Goal: Task Accomplishment & Management: Manage account settings

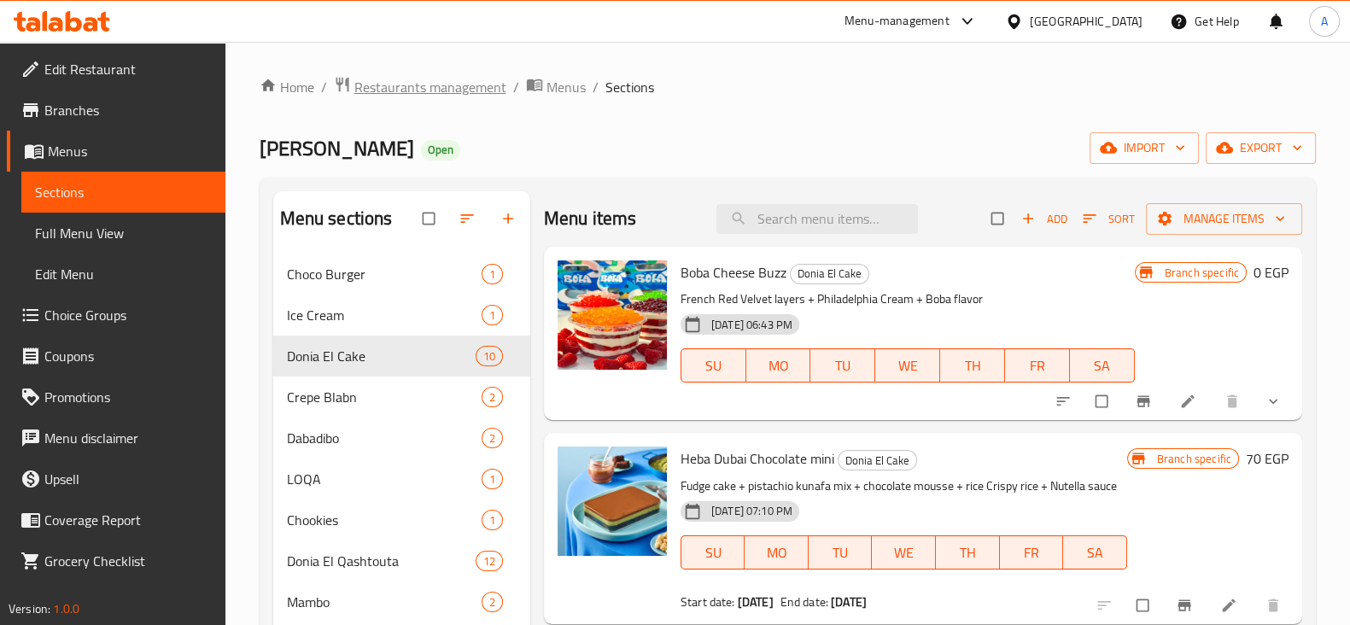
click at [465, 85] on span "Restaurants management" at bounding box center [430, 87] width 152 height 20
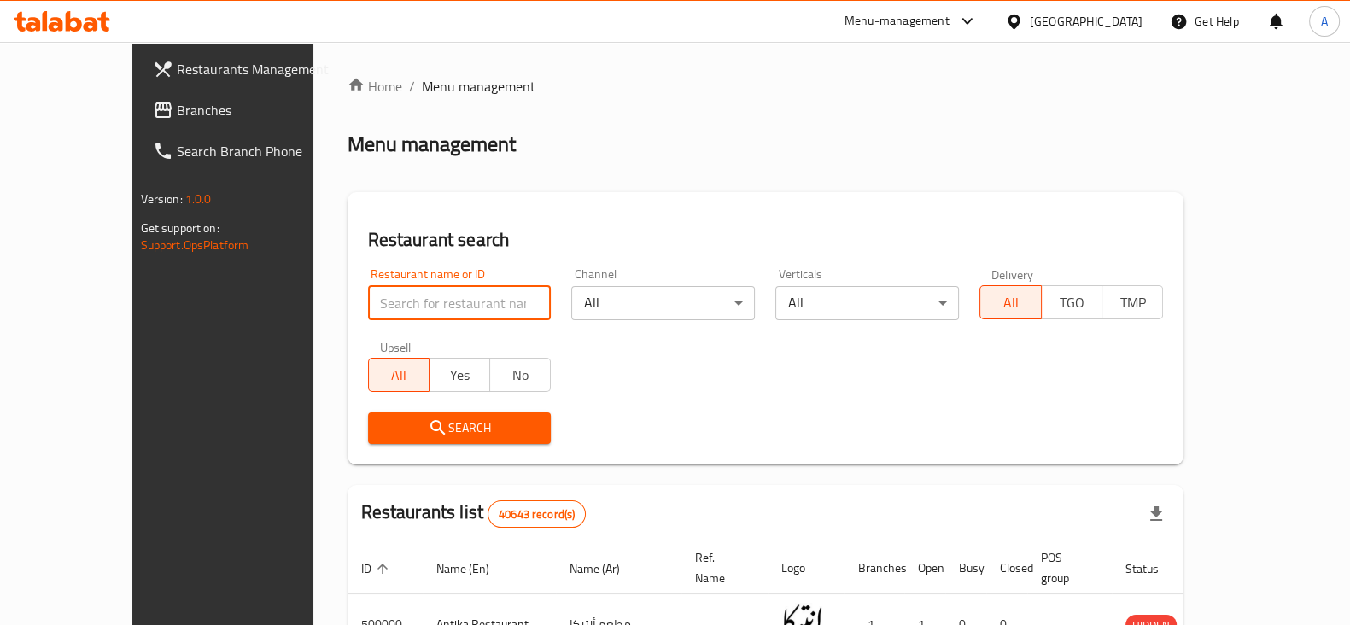
click at [447, 307] on input "search" at bounding box center [460, 303] width 184 height 34
type input "meshakel geban"
click button "Search" at bounding box center [460, 428] width 184 height 32
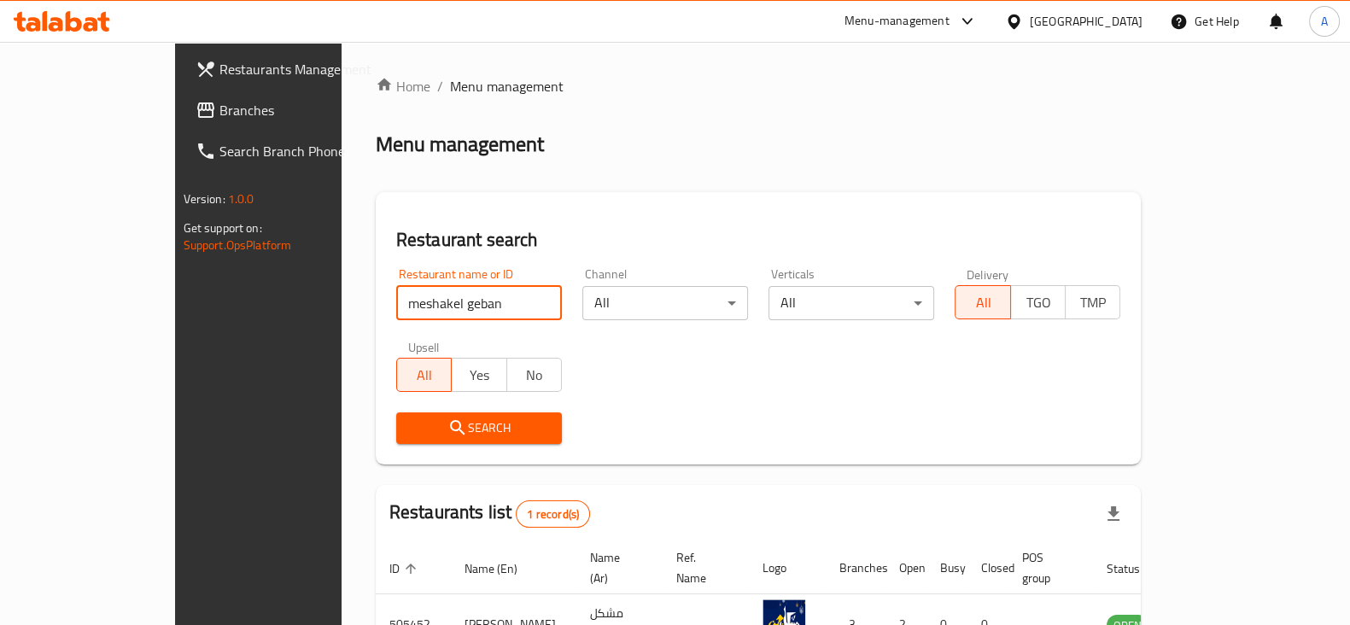
scroll to position [102, 0]
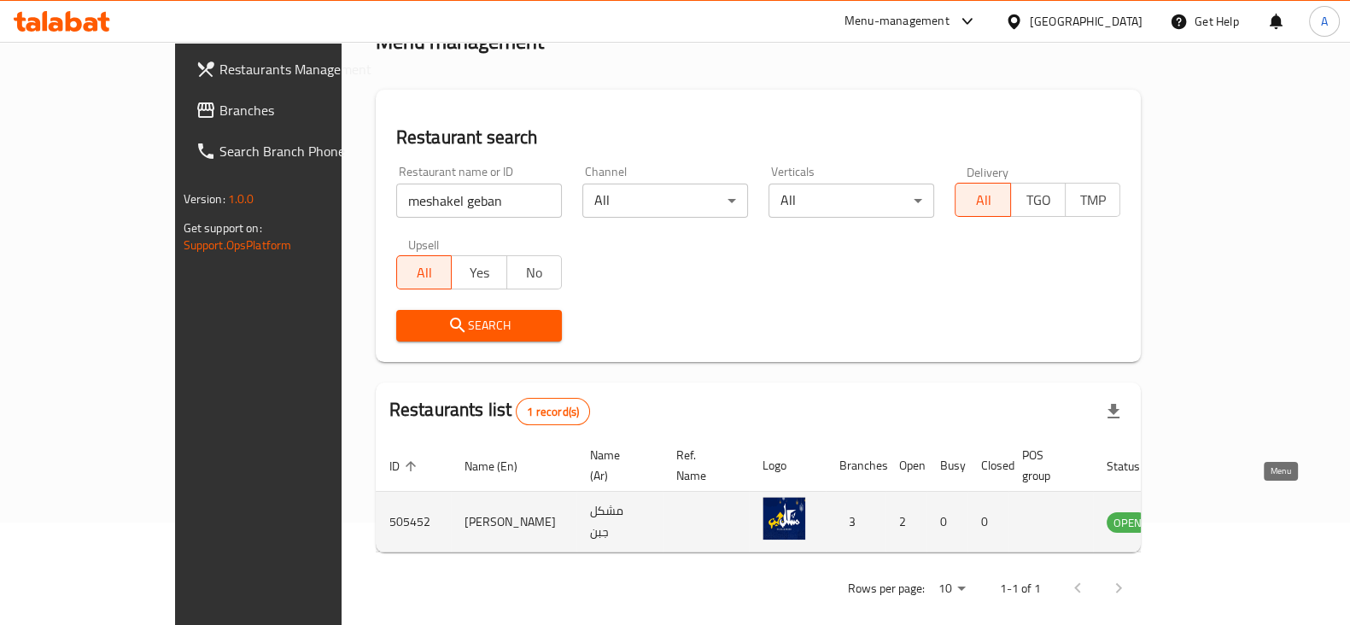
click at [1216, 516] on icon "enhanced table" at bounding box center [1206, 523] width 19 height 15
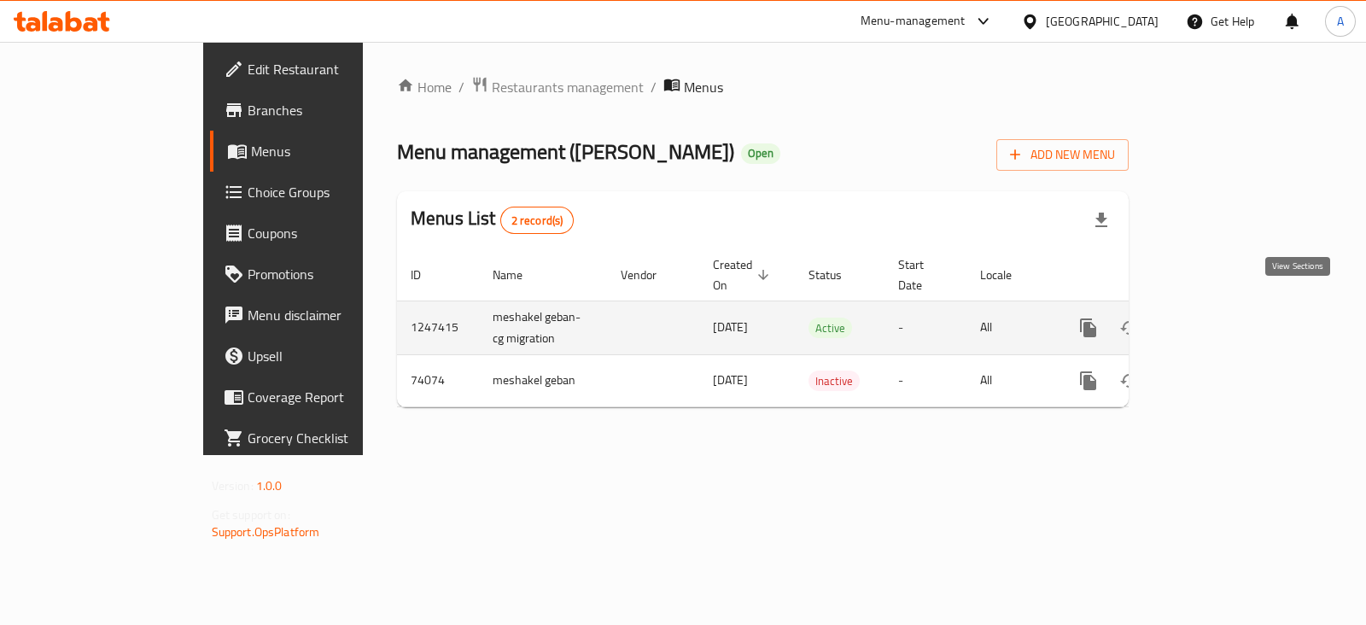
click at [1222, 318] on icon "enhanced table" at bounding box center [1212, 328] width 20 height 20
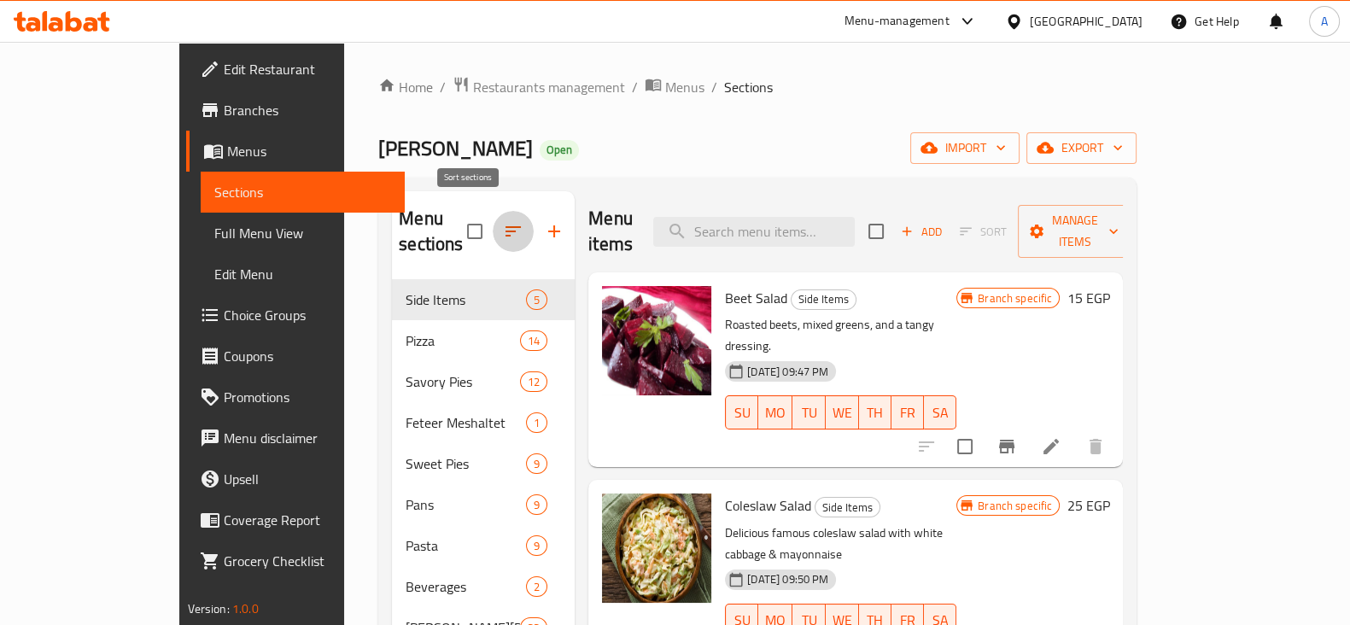
click at [503, 221] on icon "button" at bounding box center [513, 231] width 20 height 20
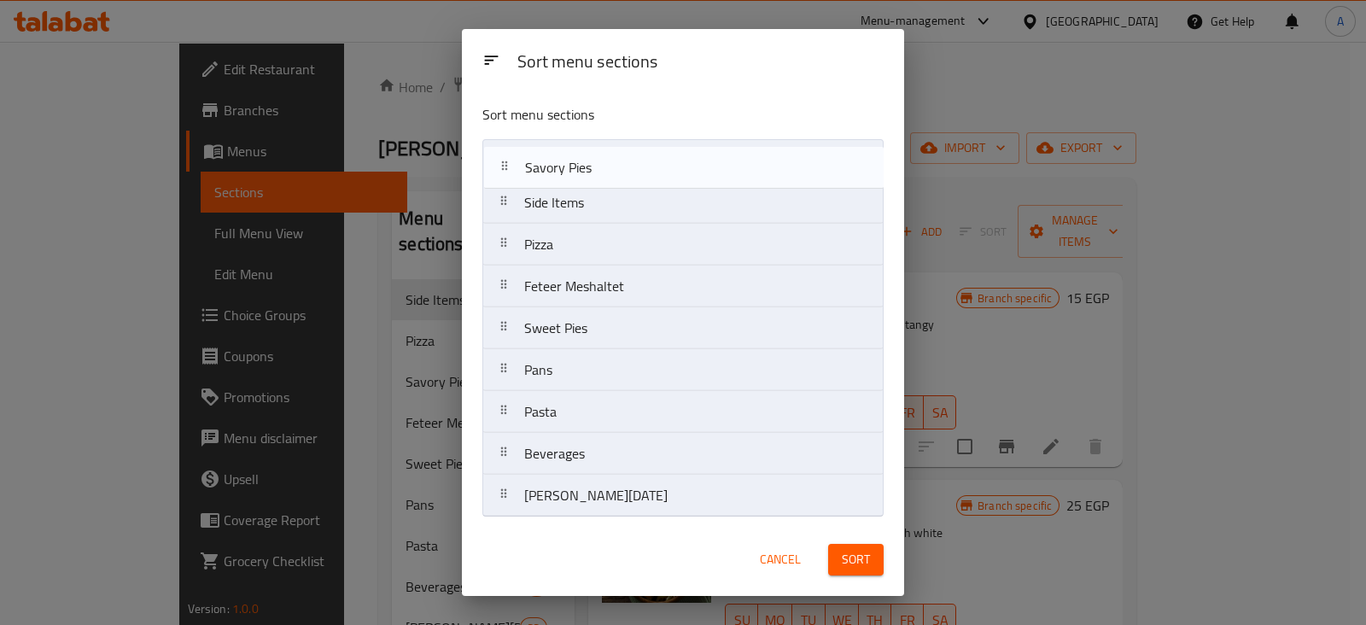
drag, startPoint x: 589, startPoint y: 258, endPoint x: 590, endPoint y: 167, distance: 91.4
click at [590, 167] on nav "Side Items Pizza Savory Pies Feteer Meshaltet Sweet Pies Pans Pasta Beverages s…" at bounding box center [682, 328] width 401 height 378
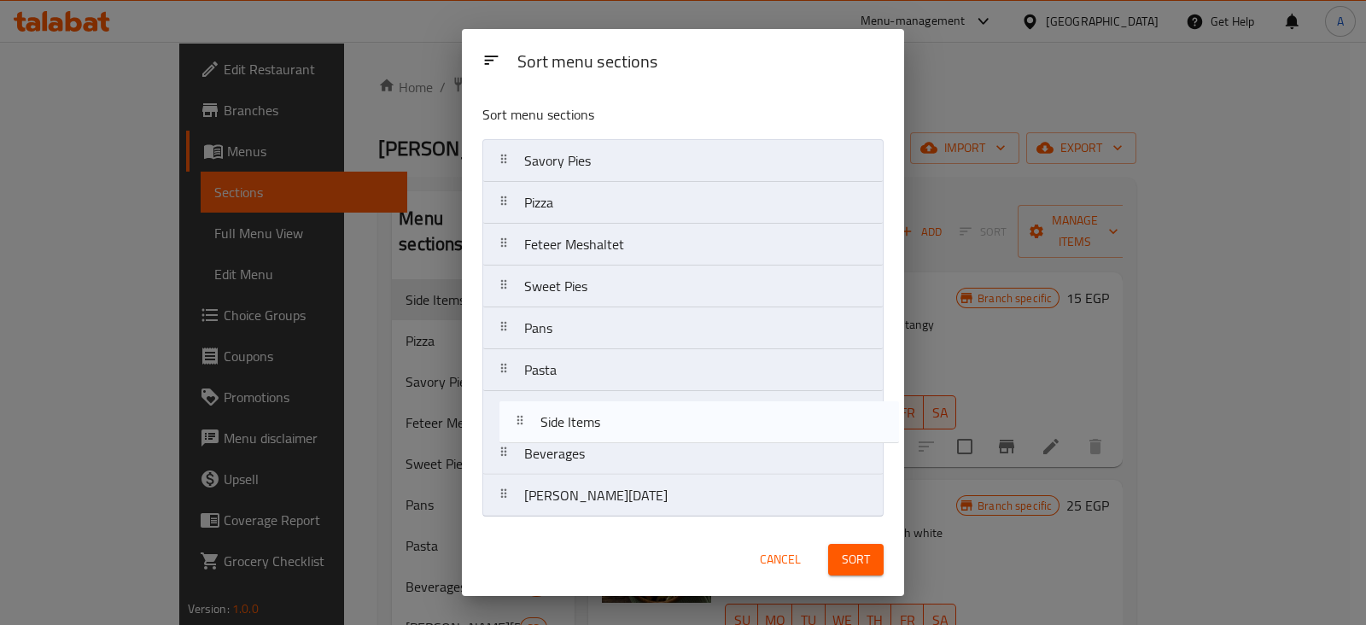
drag, startPoint x: 573, startPoint y: 197, endPoint x: 589, endPoint y: 422, distance: 225.2
click at [589, 422] on nav "Savory Pies Side Items Pizza Feteer Meshaltet Sweet Pies Pans Pasta Beverages s…" at bounding box center [682, 328] width 401 height 378
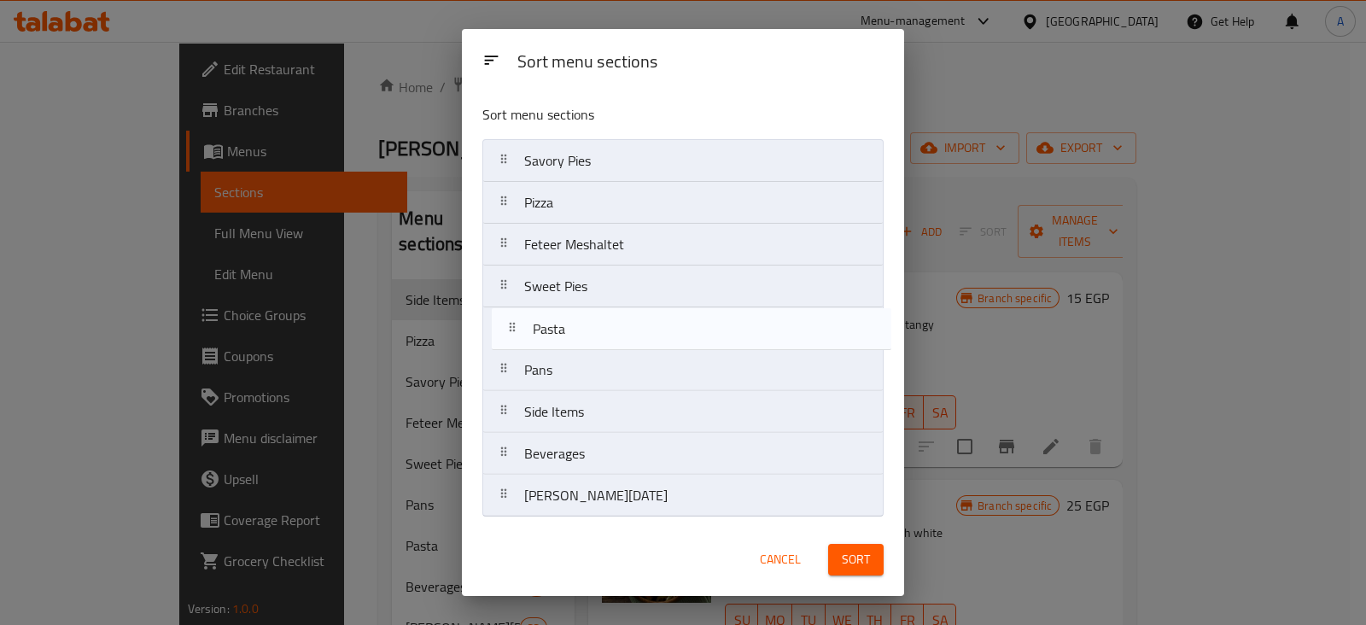
drag, startPoint x: 547, startPoint y: 388, endPoint x: 559, endPoint y: 335, distance: 54.3
click at [559, 335] on nav "Savory Pies Pizza Feteer Meshaltet Sweet Pies Pans Pasta Side Items Beverages s…" at bounding box center [682, 328] width 401 height 378
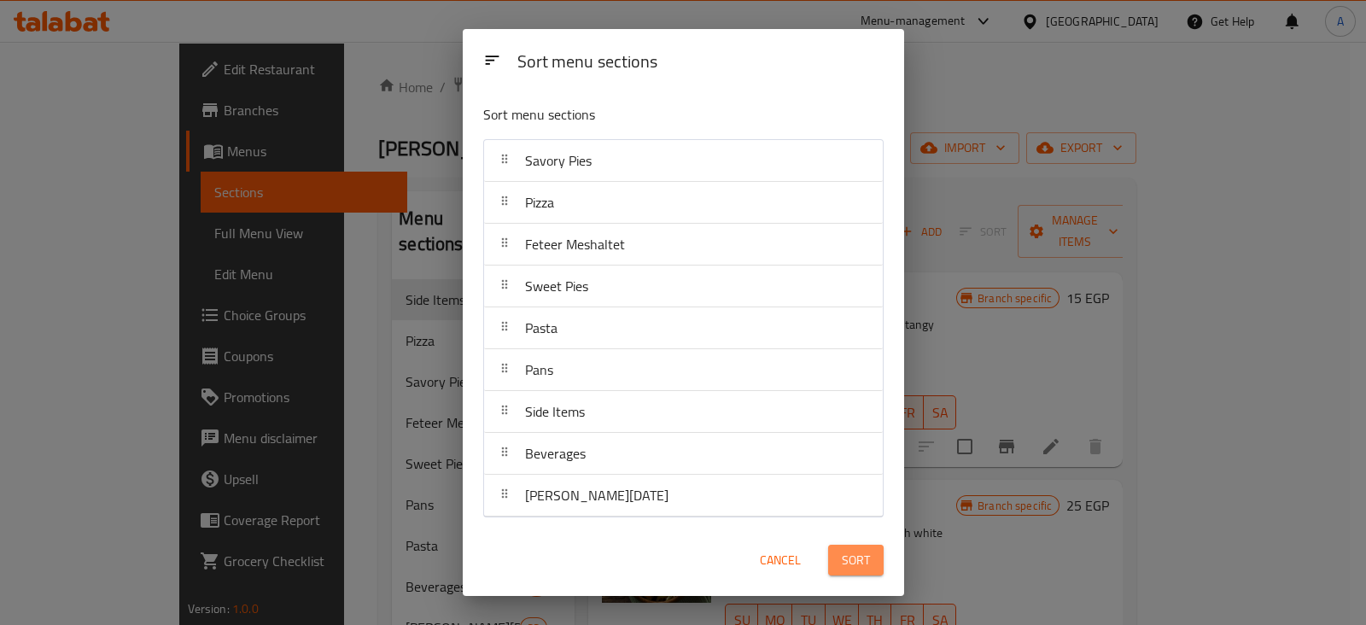
click at [850, 545] on button "Sort" at bounding box center [856, 561] width 56 height 32
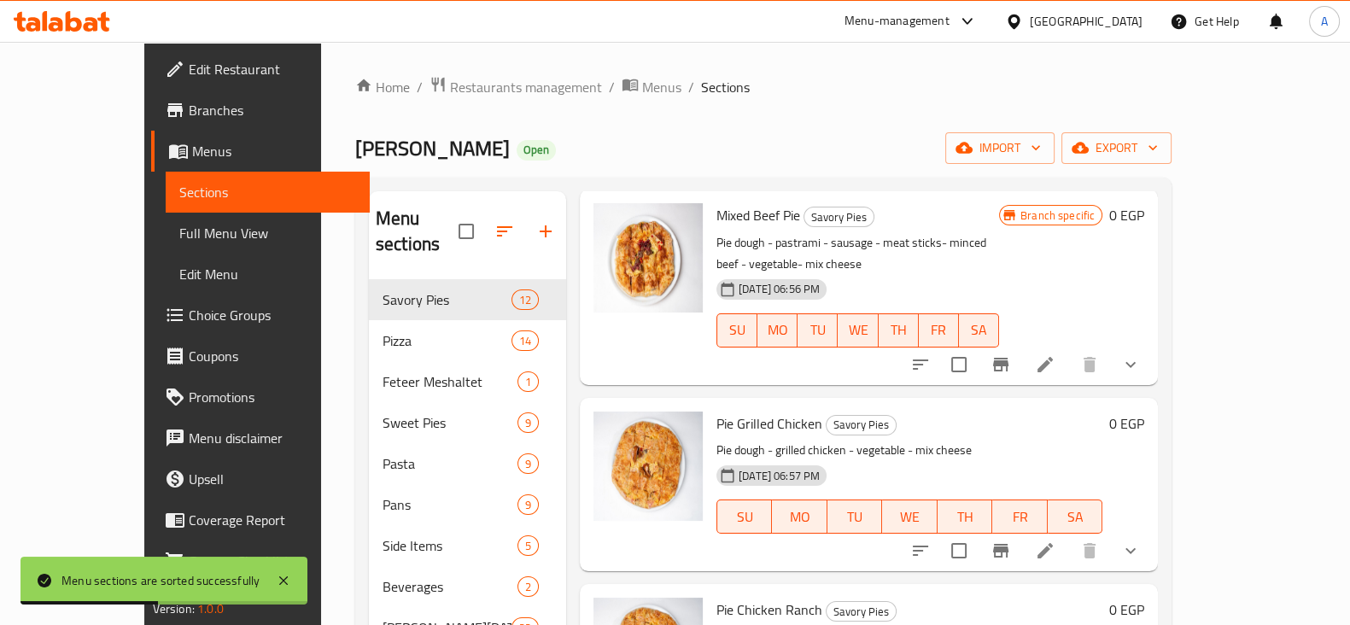
scroll to position [1656, 0]
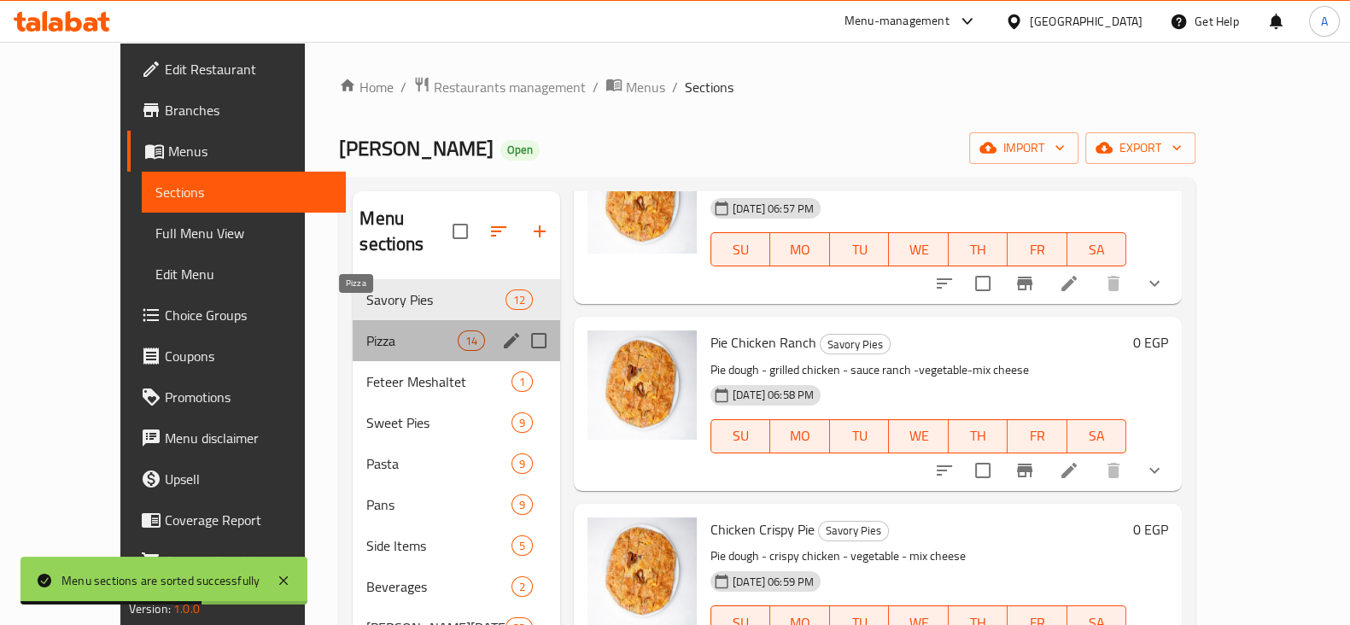
click at [366, 330] on span "Pizza" at bounding box center [411, 340] width 91 height 20
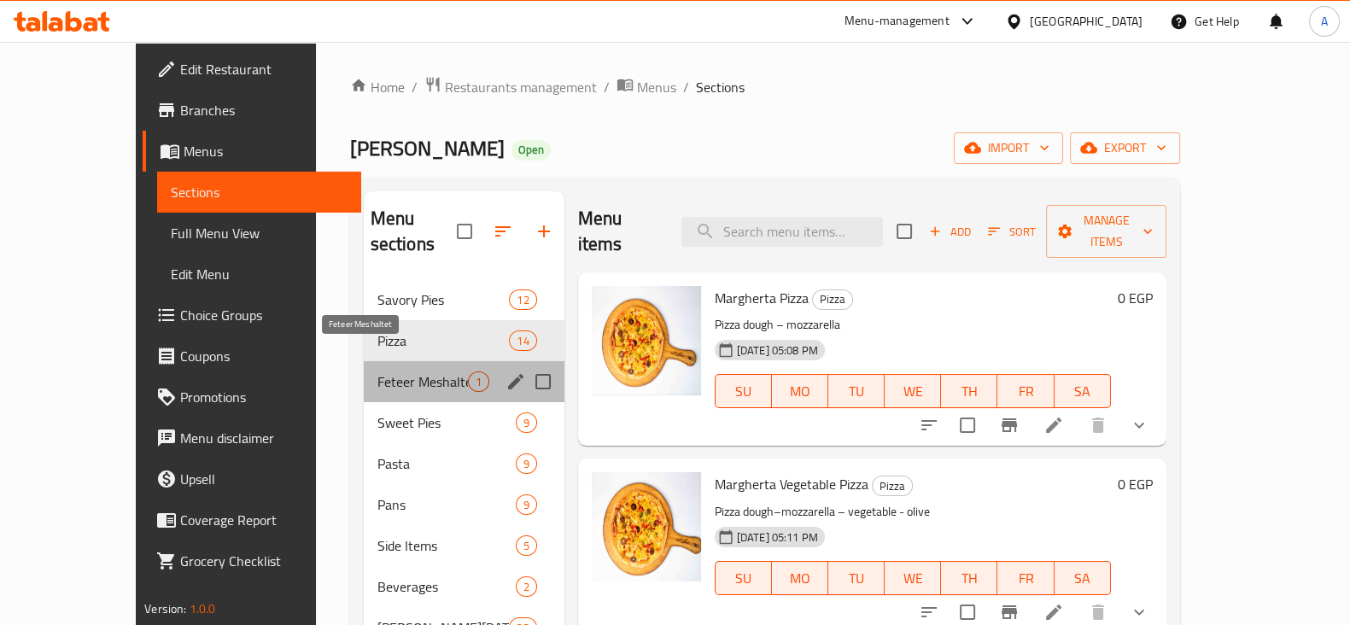
click at [377, 371] on span "Feteer Meshaltet" at bounding box center [422, 381] width 91 height 20
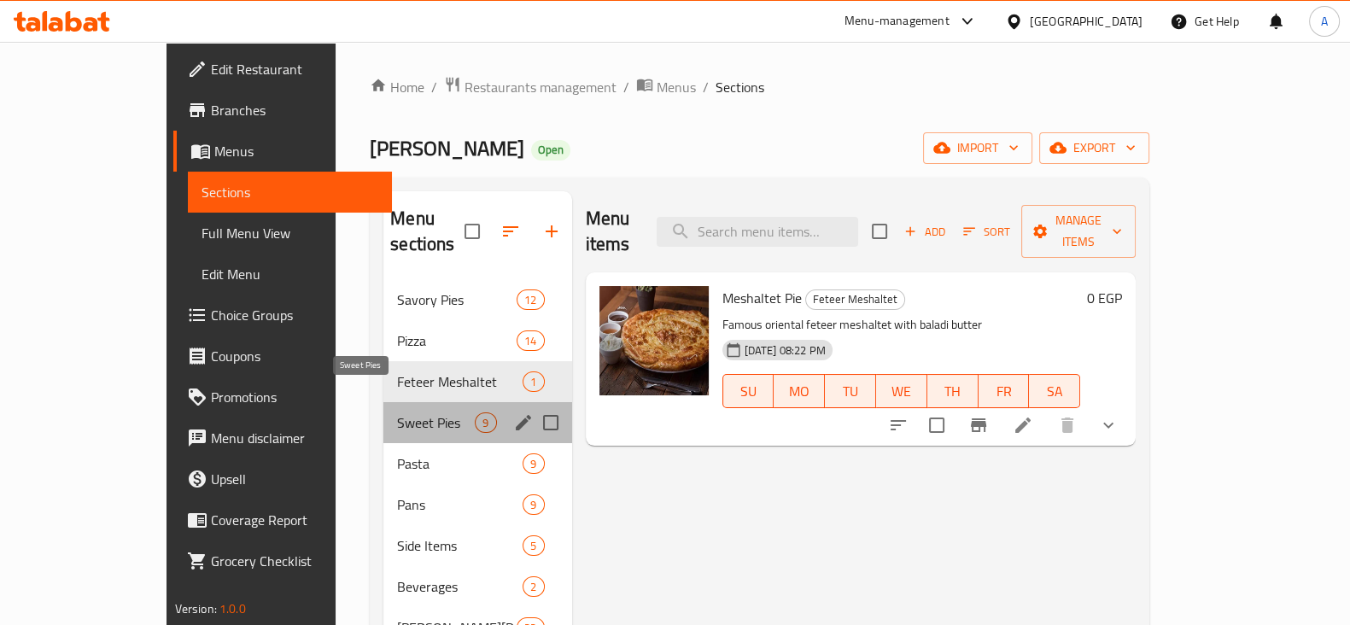
click at [397, 412] on span "Sweet Pies" at bounding box center [436, 422] width 78 height 20
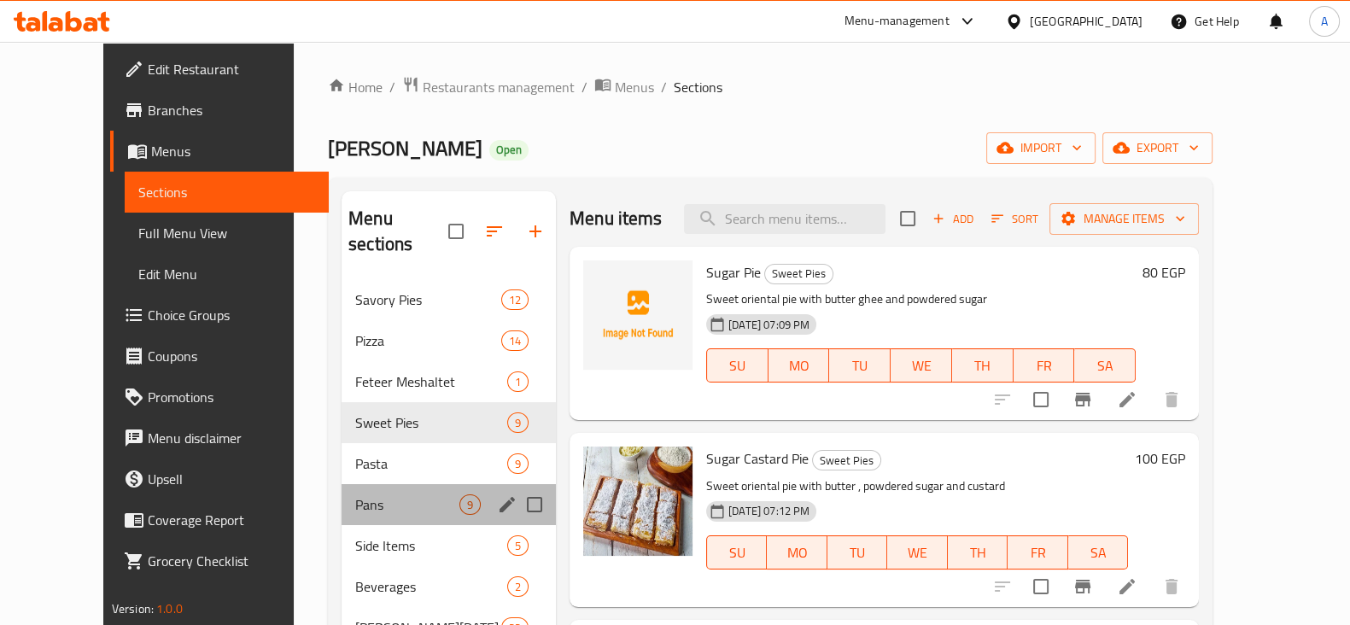
click at [359, 484] on div "Pans 9" at bounding box center [449, 504] width 214 height 41
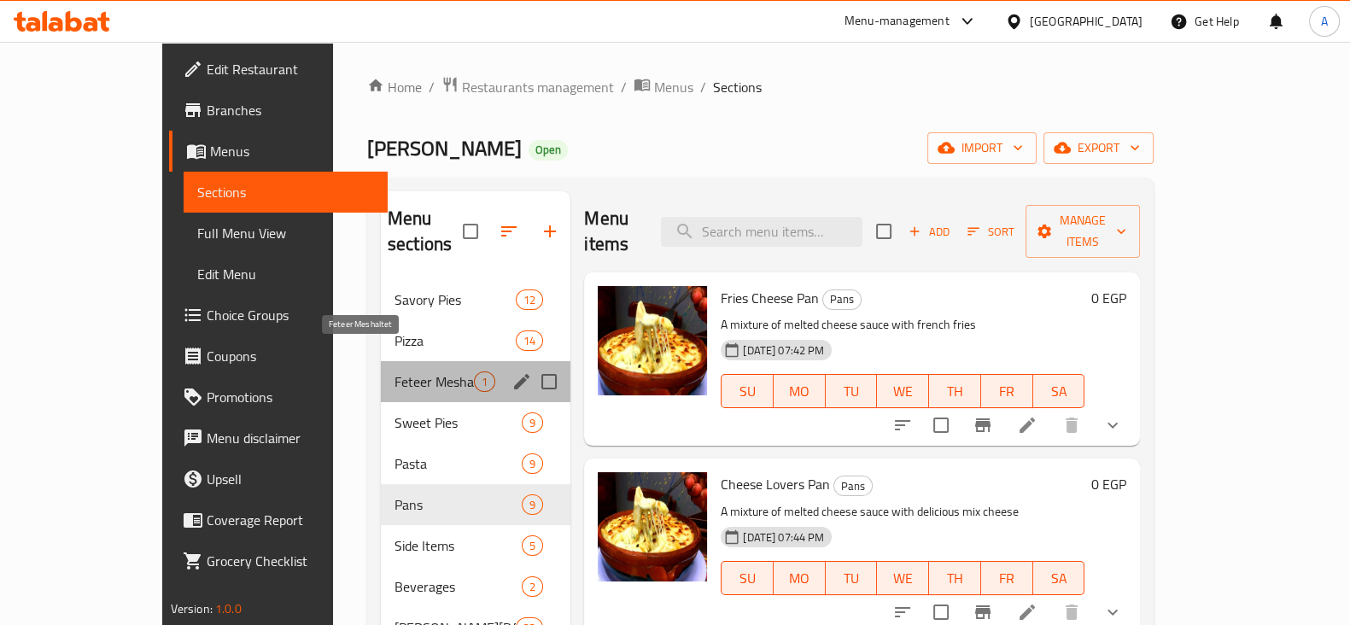
click at [395, 371] on span "Feteer Meshaltet" at bounding box center [434, 381] width 79 height 20
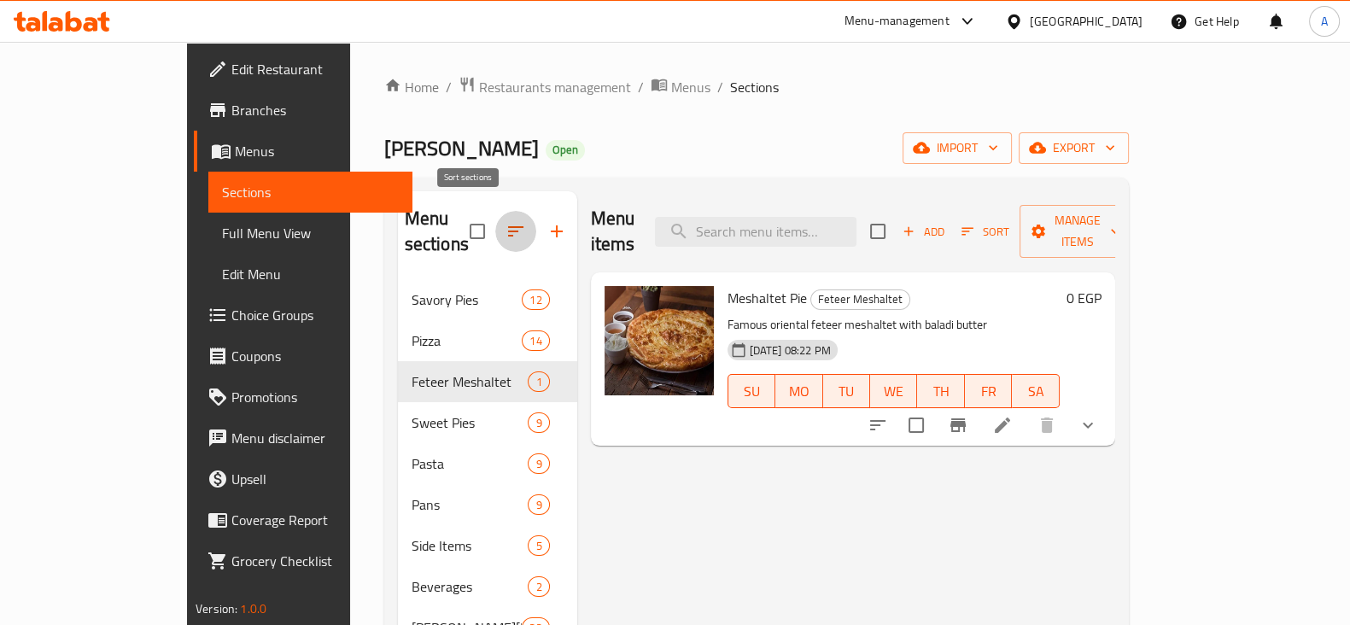
click at [508, 226] on icon "button" at bounding box center [515, 231] width 15 height 10
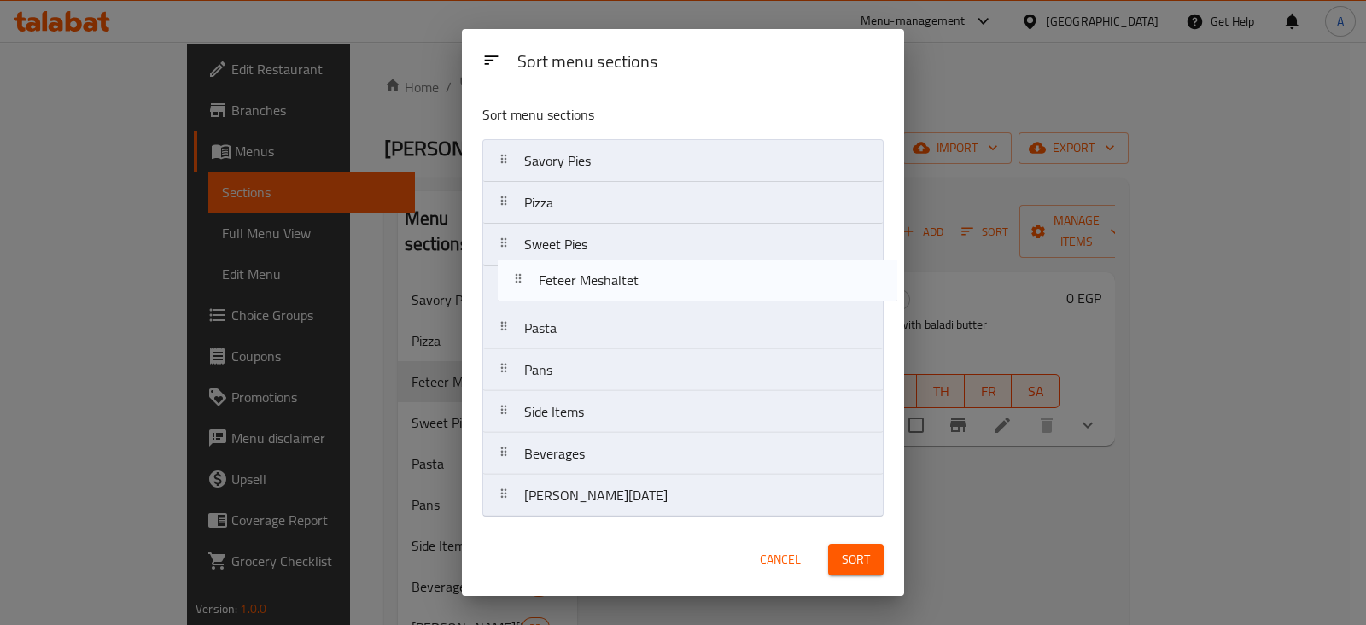
drag, startPoint x: 640, startPoint y: 254, endPoint x: 650, endPoint y: 295, distance: 42.3
click at [650, 295] on nav "Savory Pies Pizza Feteer Meshaltet Sweet Pies Pasta Pans Side Items Beverages s…" at bounding box center [682, 328] width 401 height 378
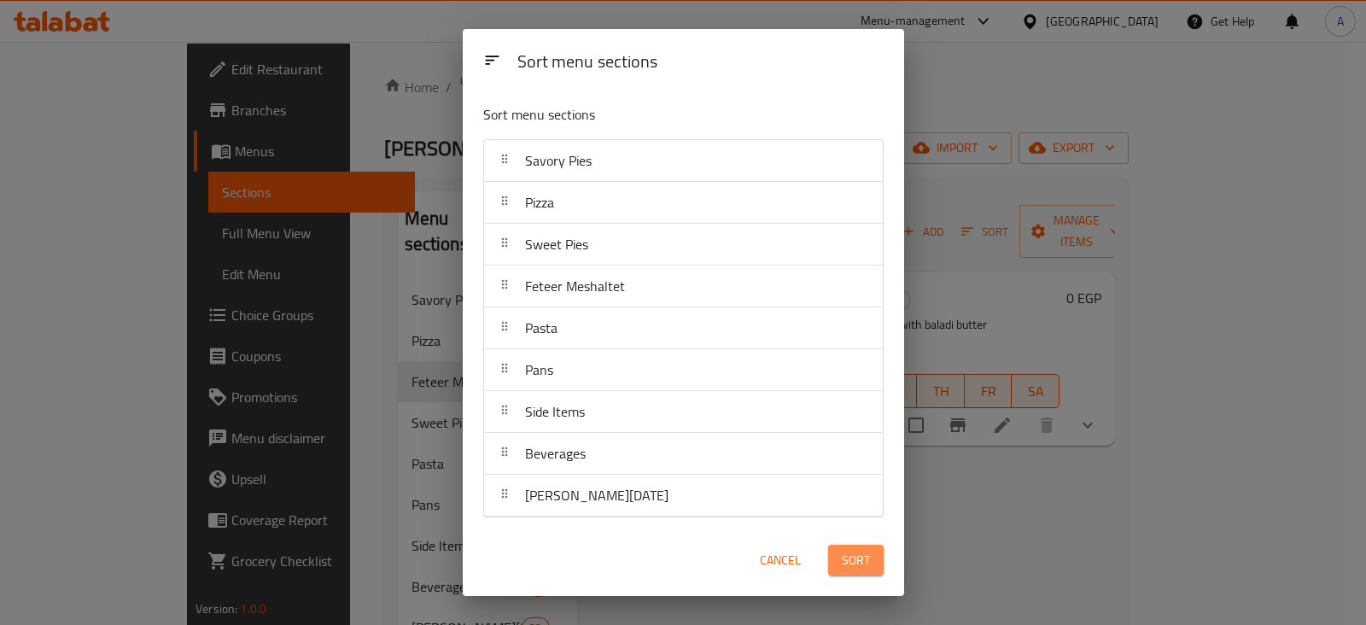
click at [862, 570] on span "Sort" at bounding box center [856, 560] width 28 height 21
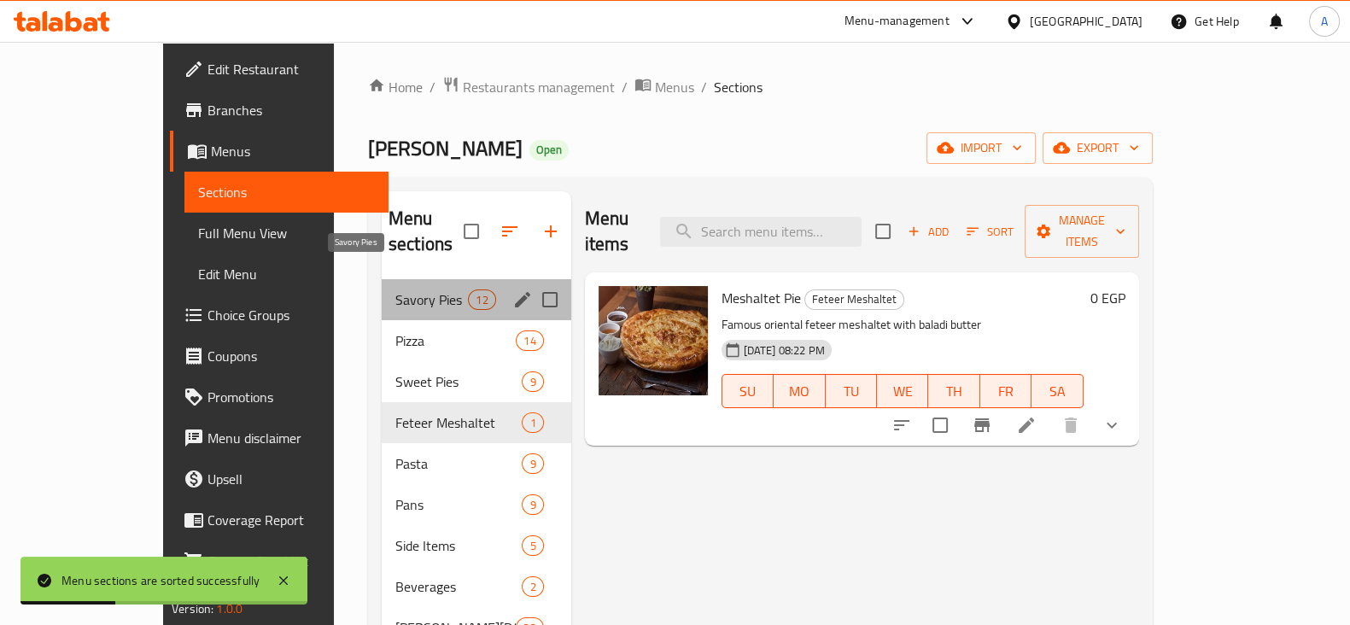
click at [396, 289] on span "Savory Pies" at bounding box center [431, 299] width 73 height 20
